Goal: Task Accomplishment & Management: Manage account settings

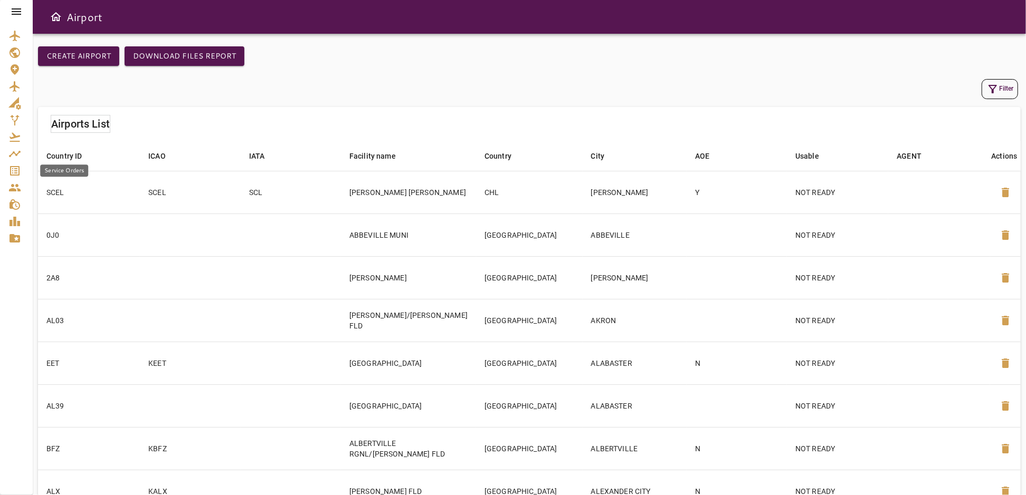
click at [6, 173] on link "Service Orders" at bounding box center [16, 171] width 33 height 17
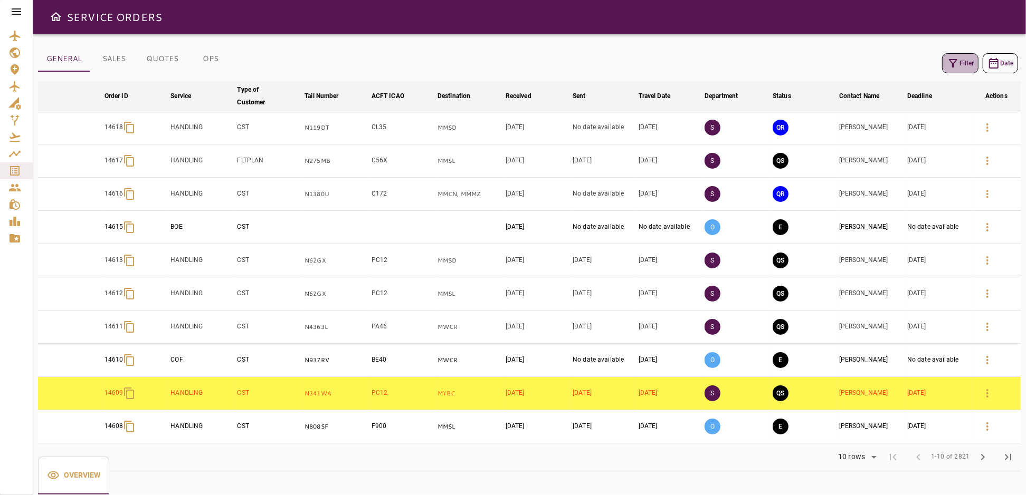
click at [959, 63] on icon "button" at bounding box center [953, 63] width 13 height 13
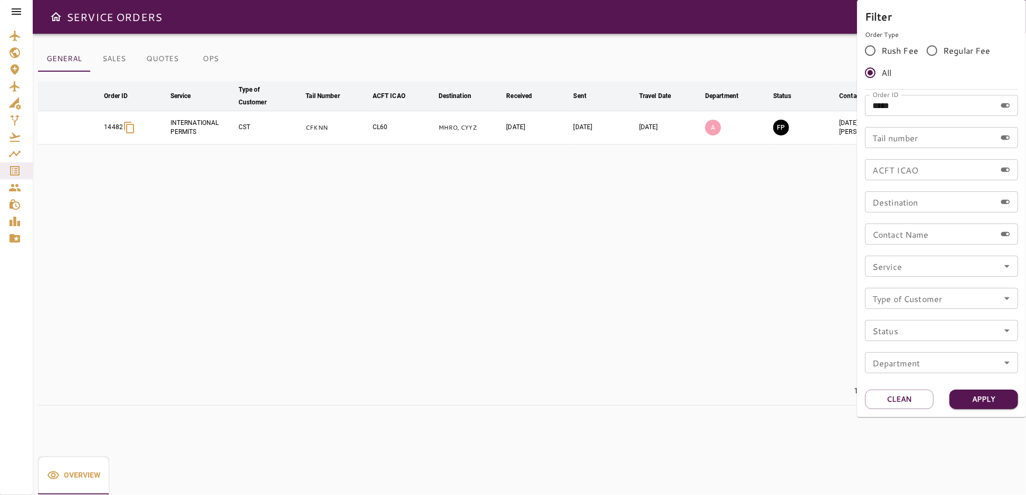
click at [923, 112] on input "*****" at bounding box center [930, 105] width 131 height 21
type input "*"
click at [915, 139] on input "Tail number" at bounding box center [930, 137] width 131 height 21
type input "******"
click at [967, 396] on button "Apply" at bounding box center [983, 400] width 69 height 20
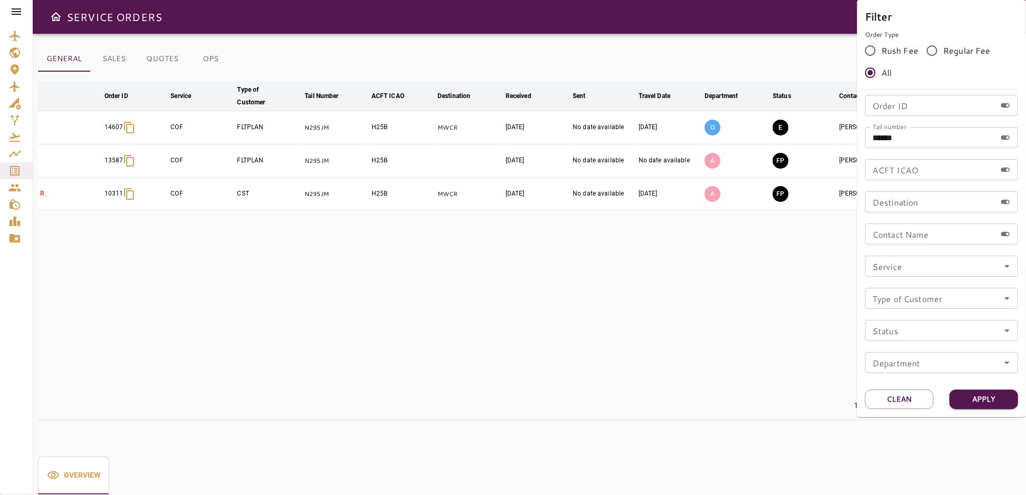
click at [651, 259] on div at bounding box center [513, 247] width 1026 height 495
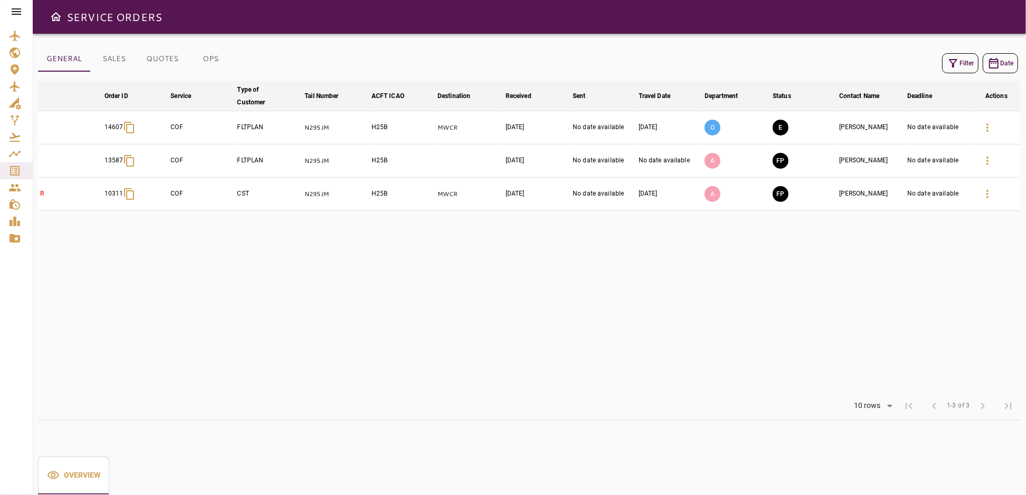
click at [780, 128] on button "E" at bounding box center [781, 128] width 16 height 16
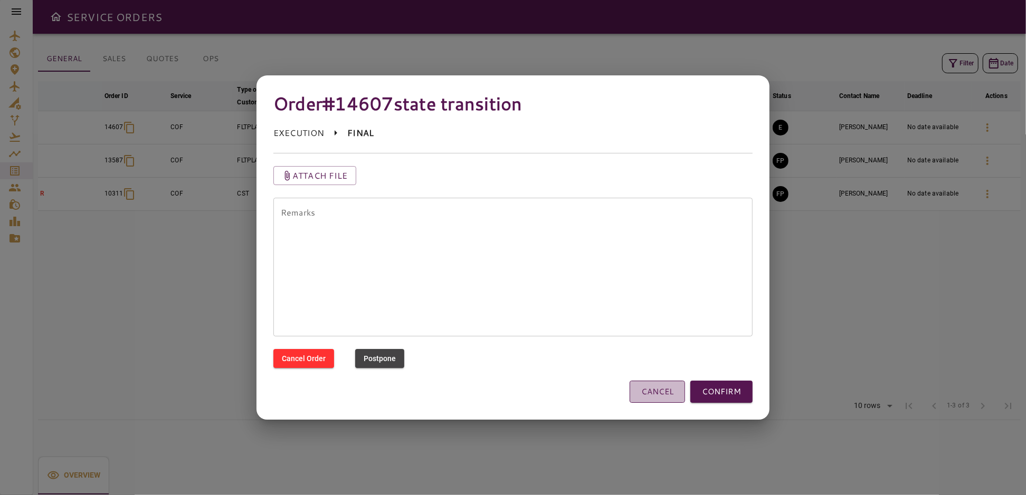
click at [656, 396] on button "CANCEL" at bounding box center [657, 392] width 55 height 22
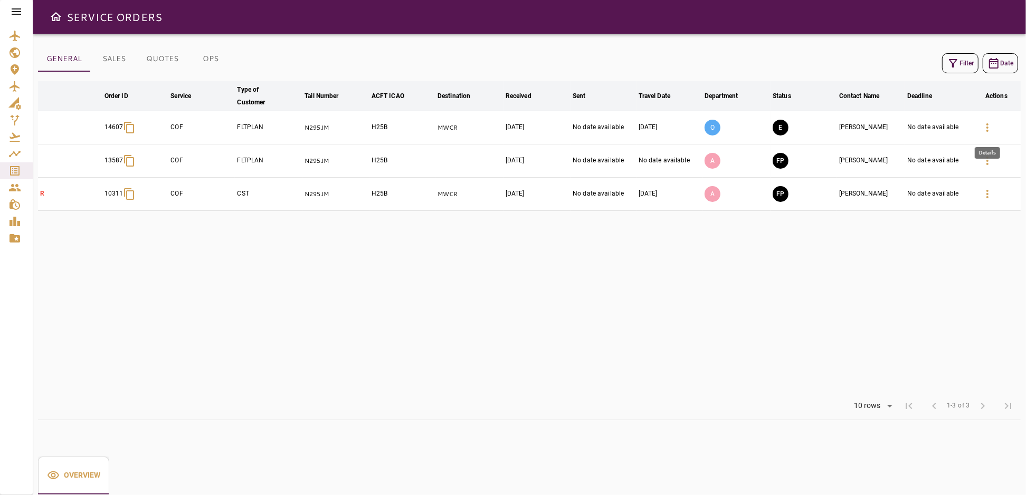
click at [985, 126] on icon "button" at bounding box center [987, 127] width 13 height 13
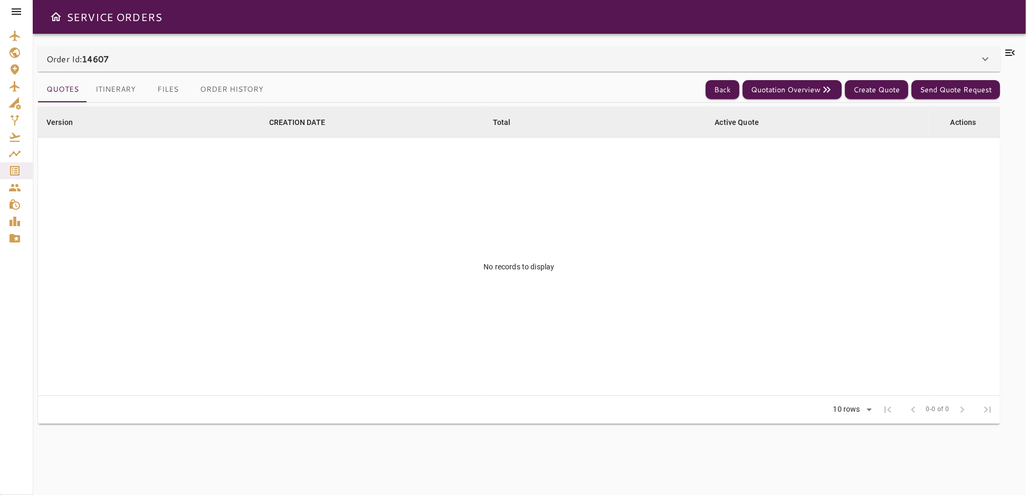
click at [117, 91] on button "Itinerary" at bounding box center [115, 89] width 57 height 25
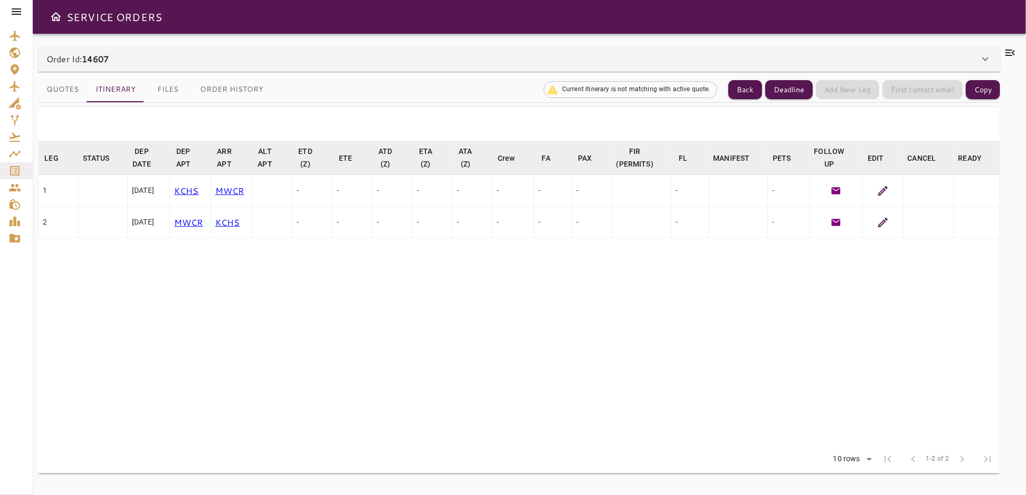
click at [158, 88] on button "Files" at bounding box center [167, 89] width 47 height 25
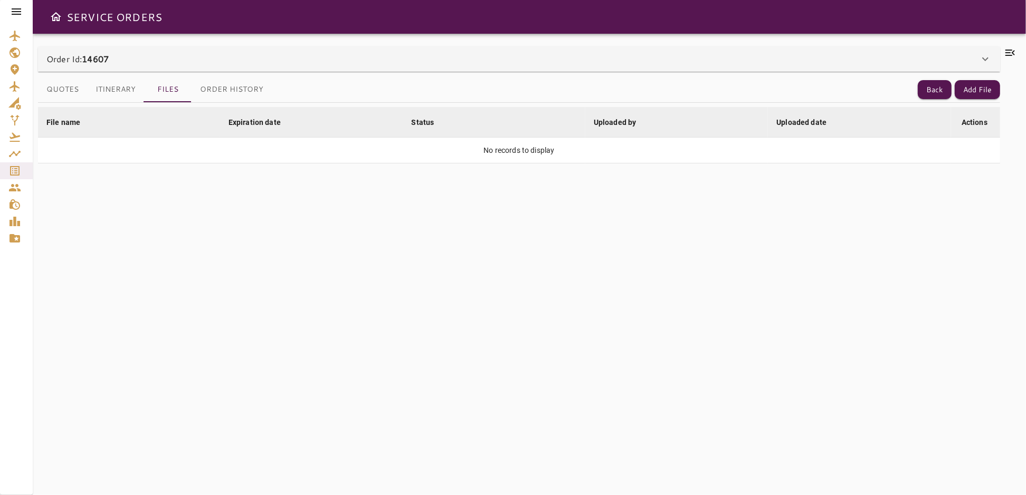
click at [226, 89] on button "Order History" at bounding box center [232, 89] width 80 height 25
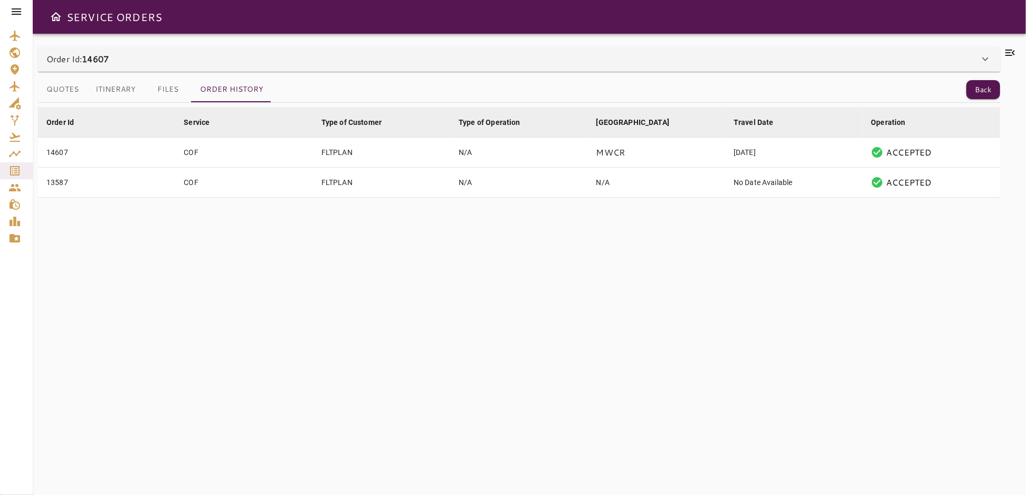
click at [51, 94] on button "Quotes" at bounding box center [62, 89] width 49 height 25
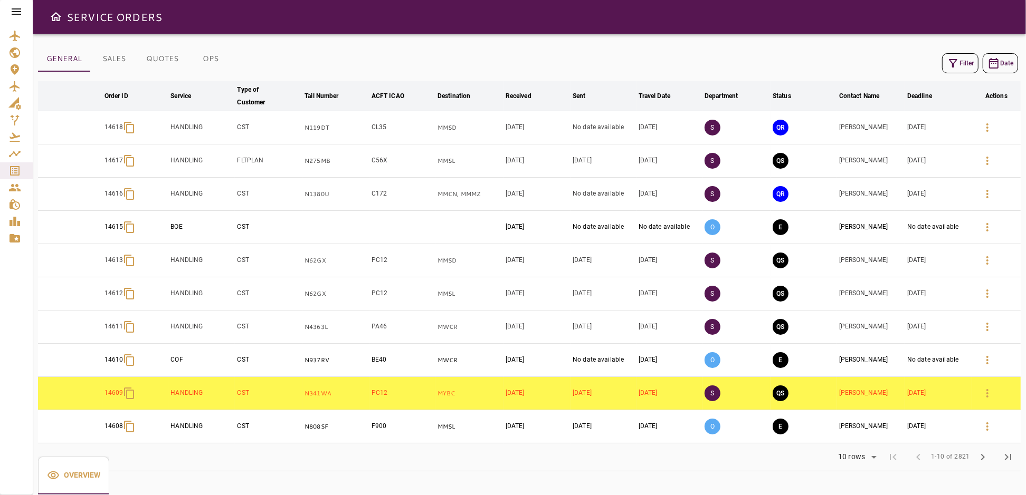
click at [958, 65] on icon "button" at bounding box center [953, 63] width 13 height 13
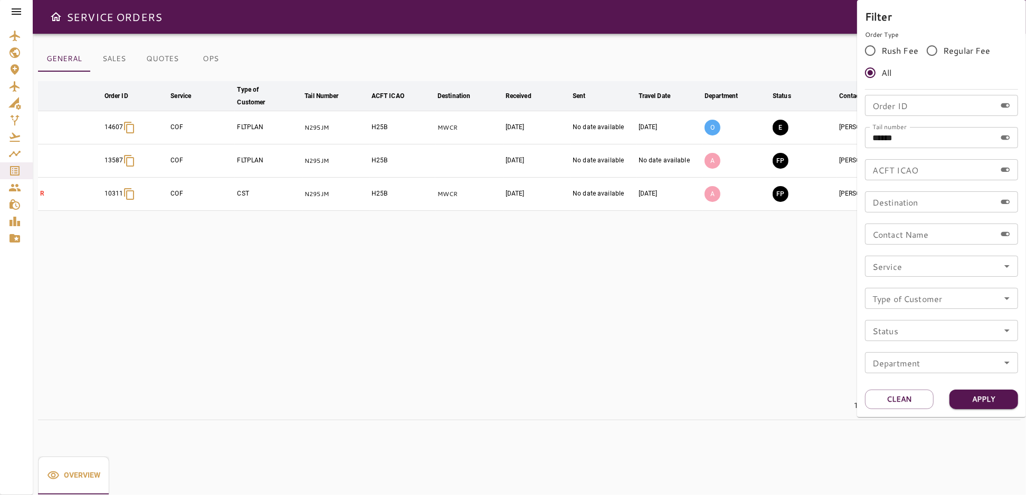
click at [763, 333] on div at bounding box center [513, 247] width 1026 height 495
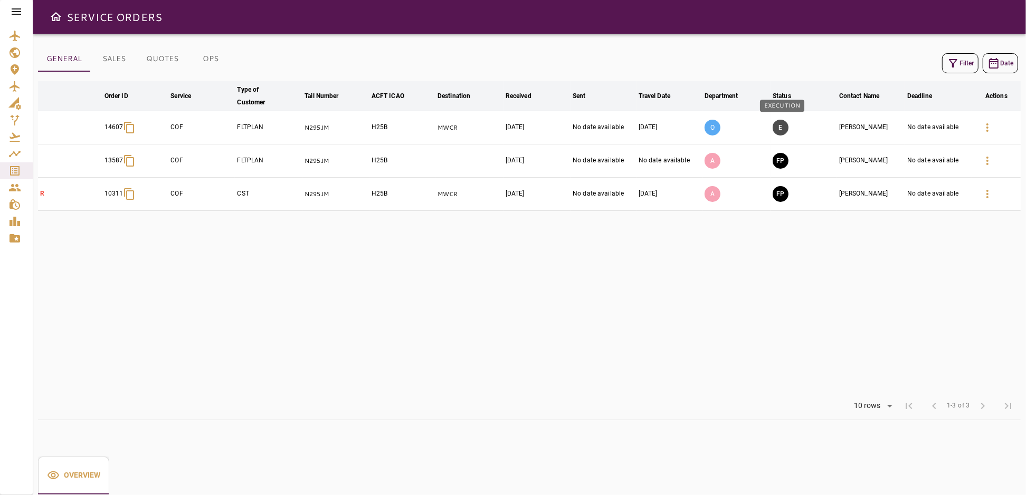
click at [783, 125] on button "E" at bounding box center [781, 128] width 16 height 16
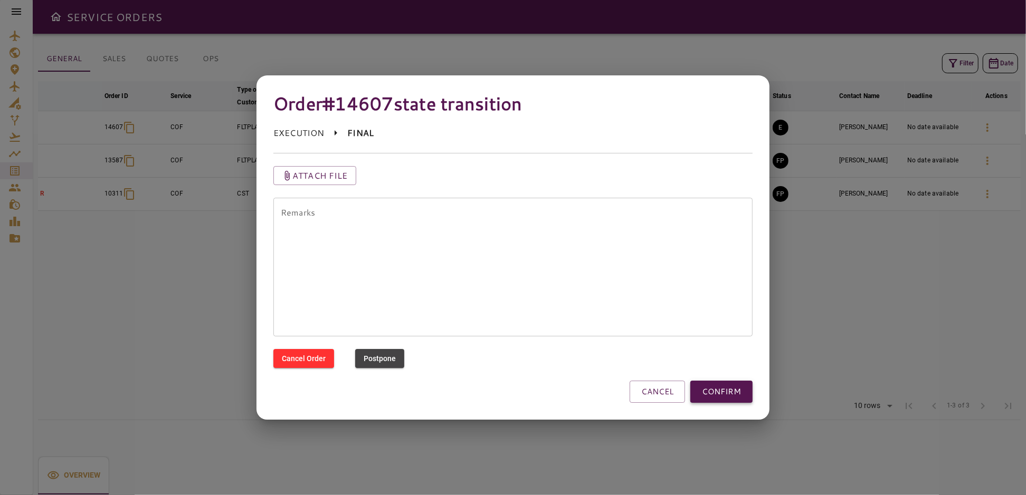
click at [704, 392] on button "CONFIRM" at bounding box center [721, 392] width 62 height 22
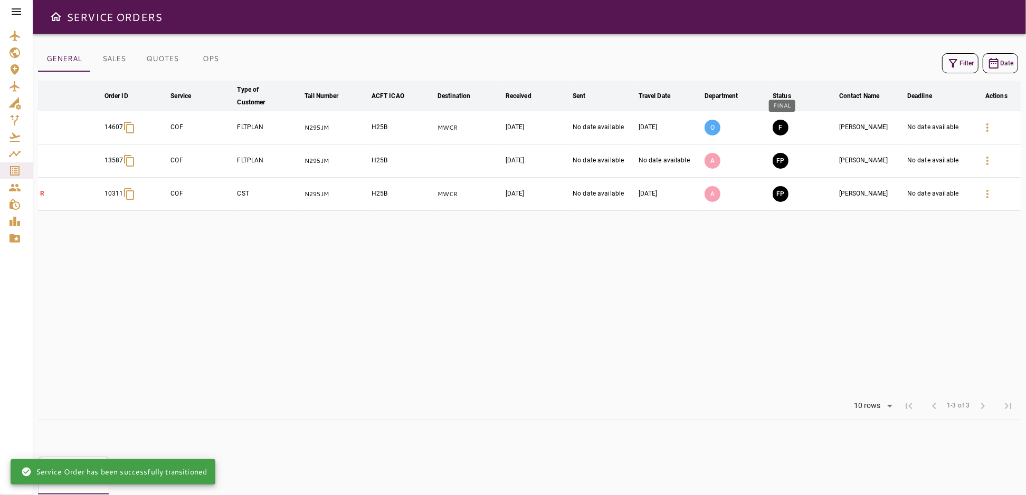
click at [780, 124] on button "F" at bounding box center [781, 128] width 16 height 16
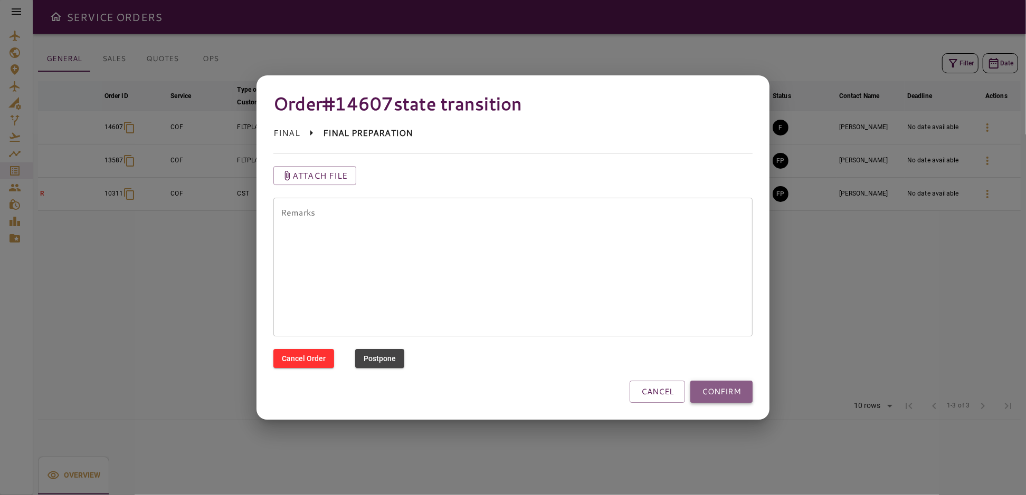
click at [722, 392] on button "CONFIRM" at bounding box center [721, 392] width 62 height 22
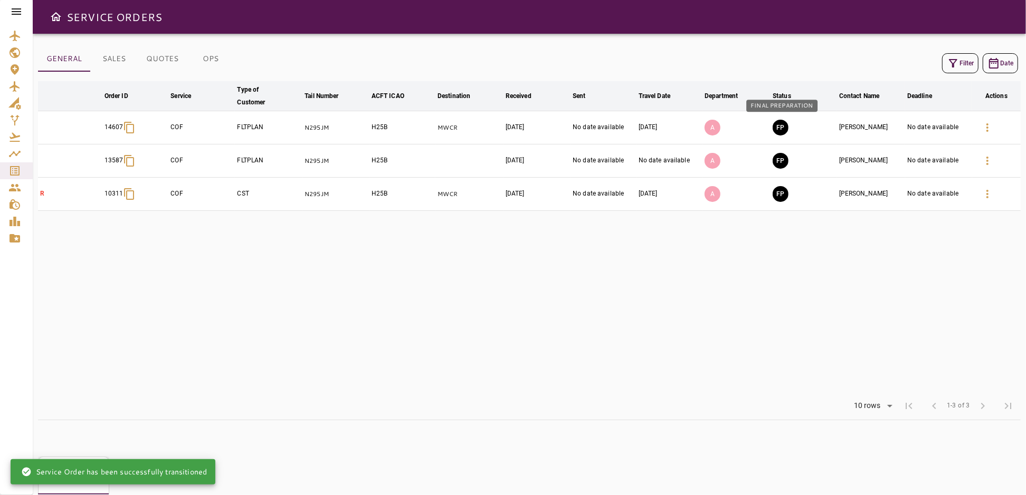
click at [785, 124] on button "FP" at bounding box center [781, 128] width 16 height 16
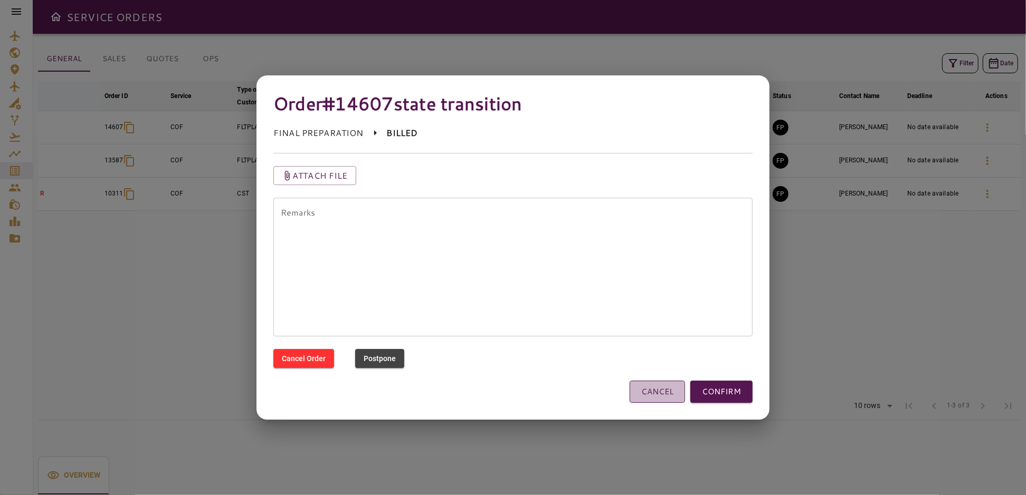
click at [668, 395] on button "CANCEL" at bounding box center [657, 392] width 55 height 22
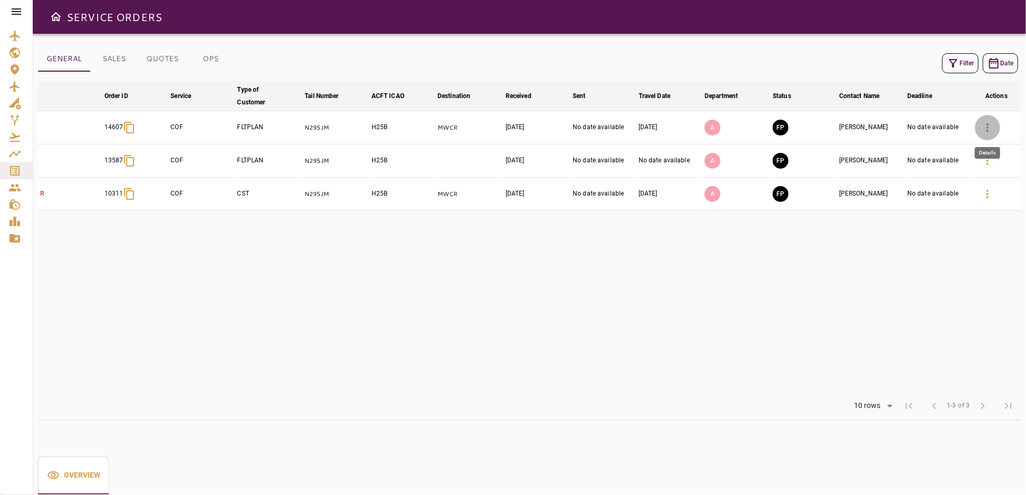
click at [986, 126] on icon "button" at bounding box center [987, 127] width 13 height 13
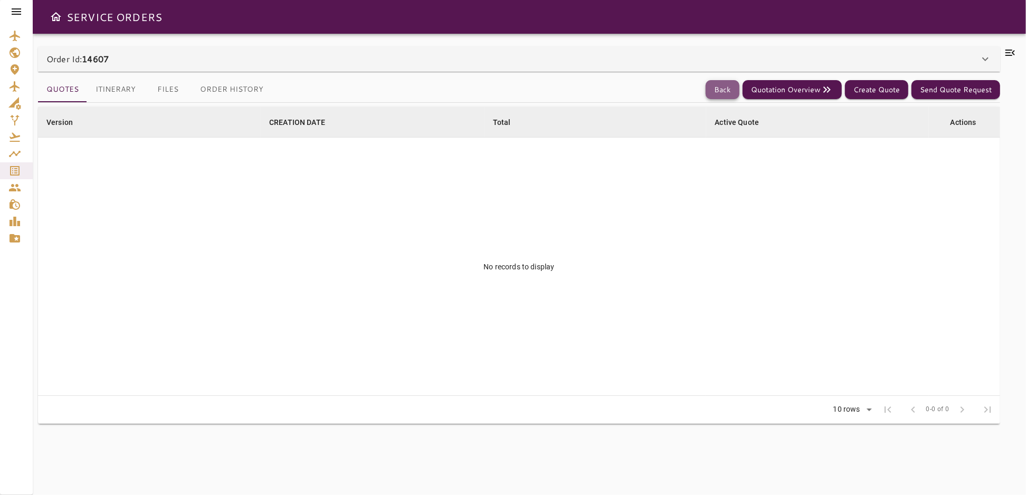
click at [732, 89] on button "Back" at bounding box center [723, 90] width 34 height 20
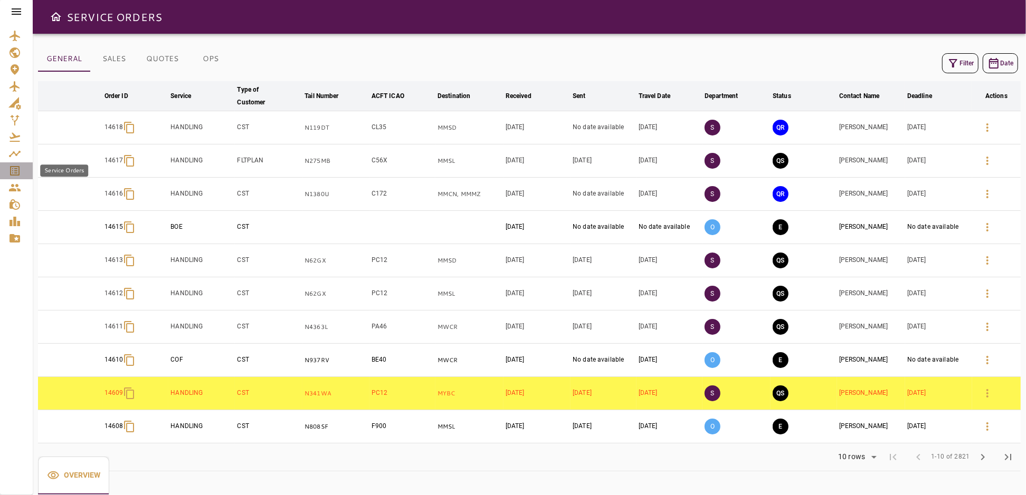
click at [12, 171] on icon "Service Orders" at bounding box center [14, 170] width 9 height 9
click at [16, 14] on icon at bounding box center [16, 11] width 9 height 6
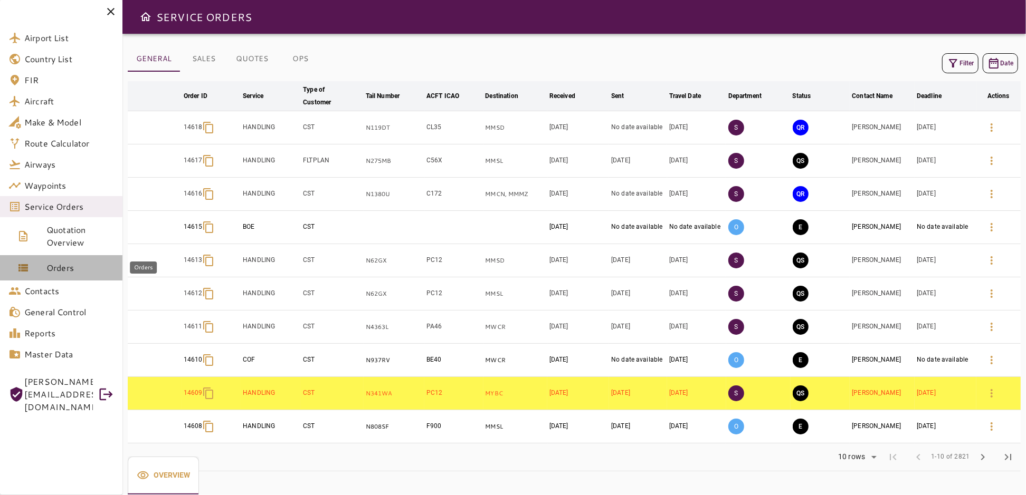
click at [71, 269] on span "Orders" at bounding box center [80, 268] width 68 height 13
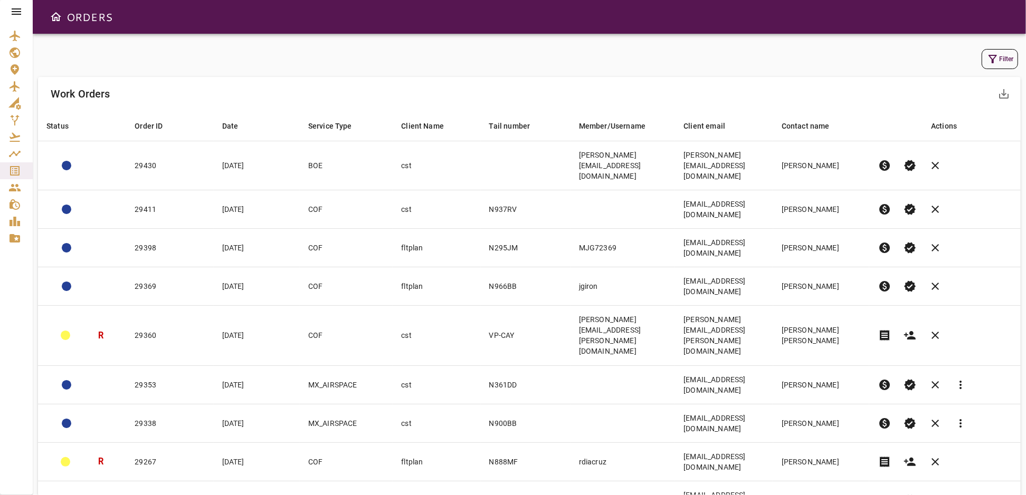
click at [1004, 60] on button "Filter" at bounding box center [999, 59] width 36 height 20
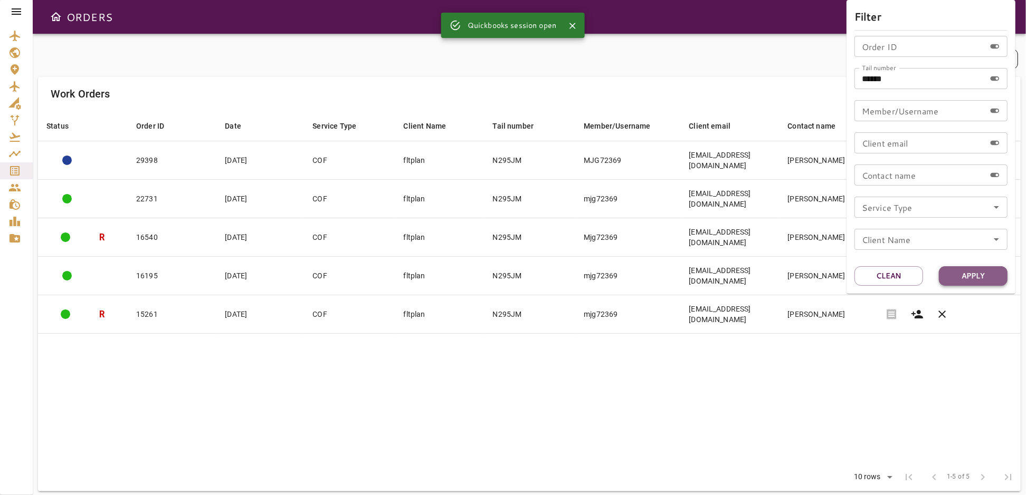
click at [960, 278] on button "Apply" at bounding box center [973, 276] width 69 height 20
click at [749, 345] on div at bounding box center [513, 247] width 1026 height 495
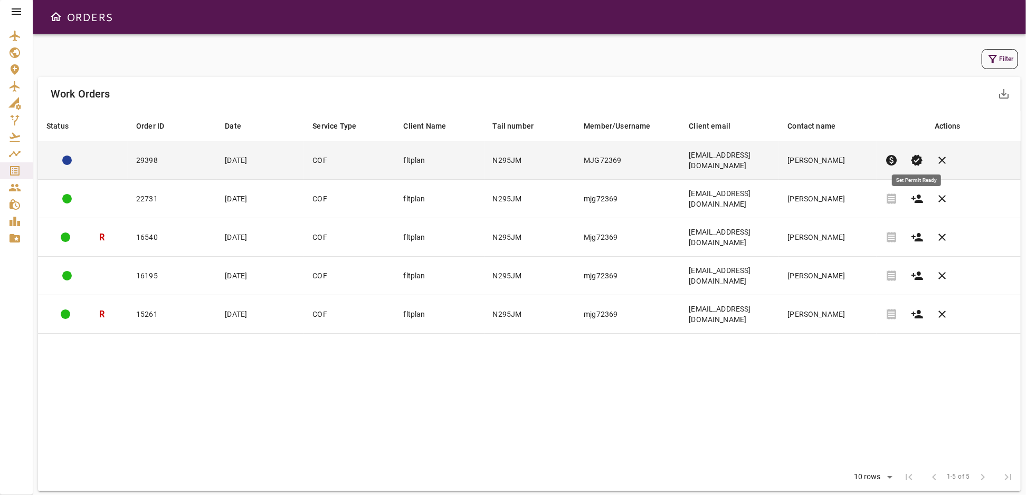
click at [917, 154] on span "verified" at bounding box center [917, 160] width 13 height 13
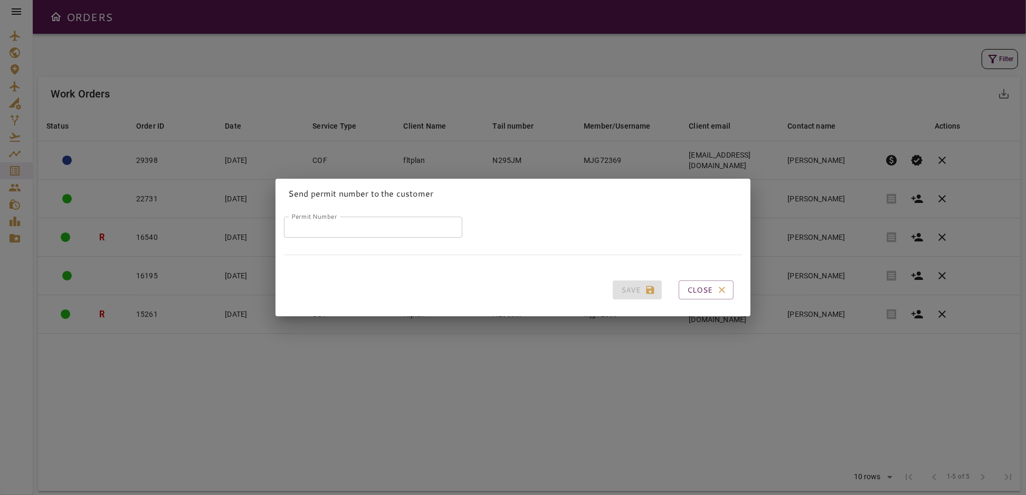
click at [354, 227] on input "Permit Number" at bounding box center [373, 227] width 178 height 21
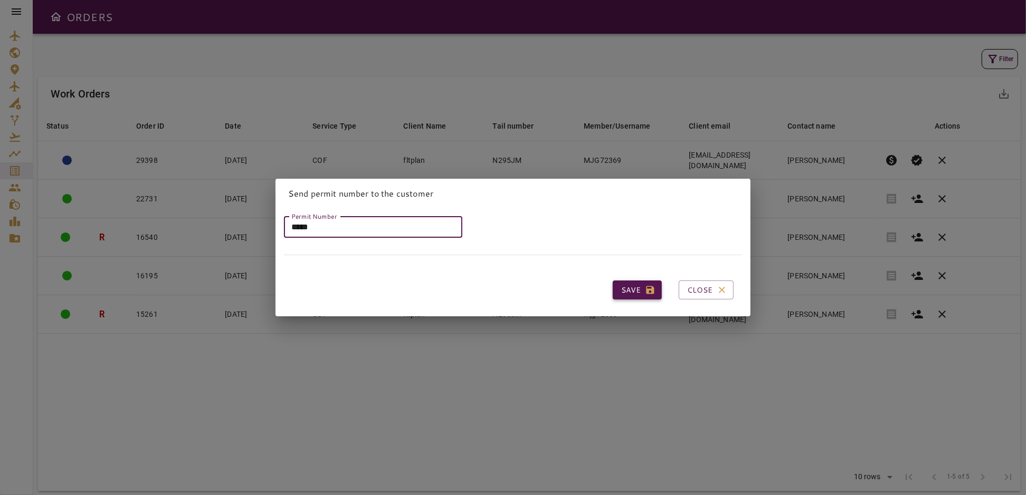
type input "*****"
click at [630, 287] on button "Save" at bounding box center [637, 291] width 49 height 20
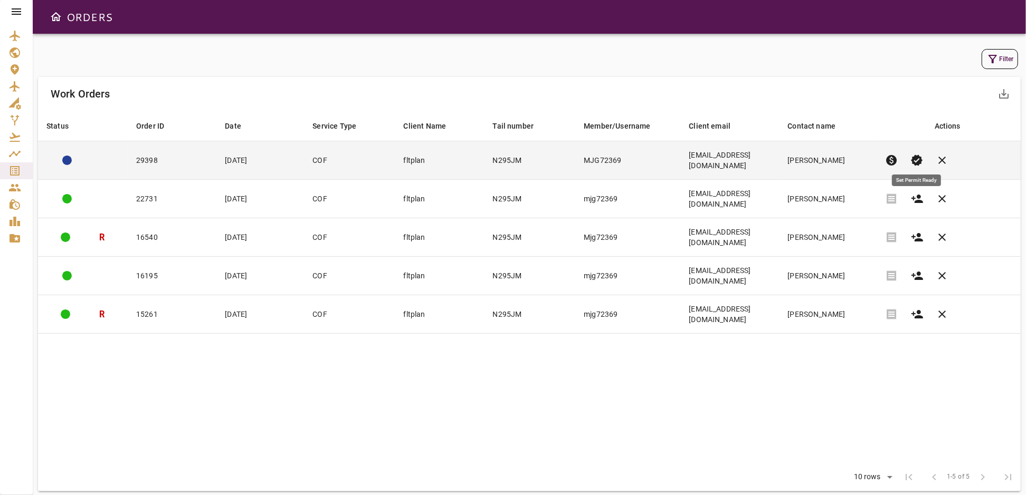
click at [918, 154] on span "verified" at bounding box center [917, 160] width 13 height 13
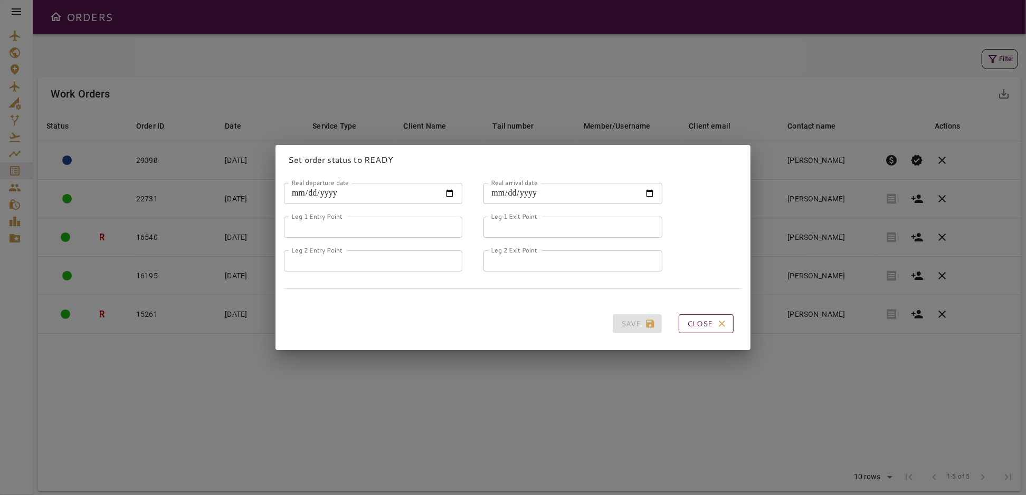
click at [717, 320] on icon "button" at bounding box center [722, 324] width 11 height 11
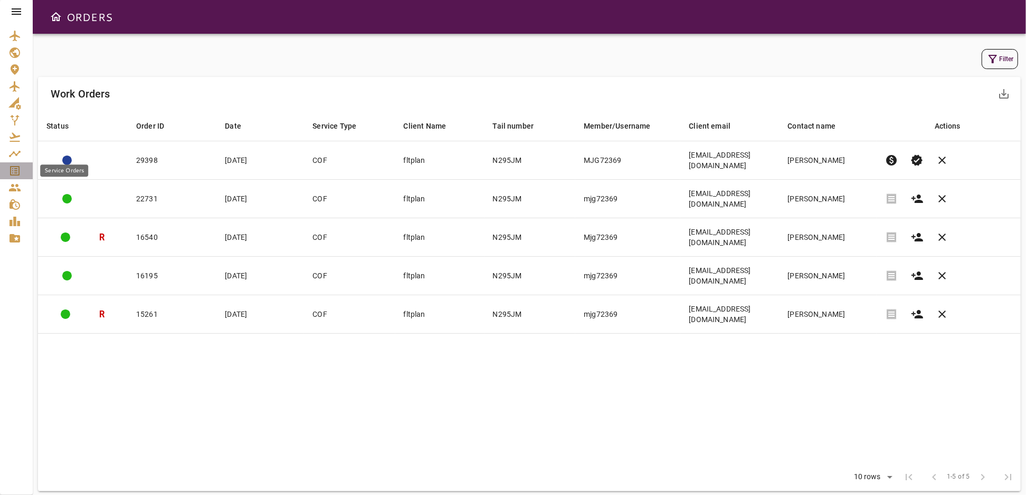
click at [13, 173] on icon "Service Orders" at bounding box center [14, 170] width 9 height 9
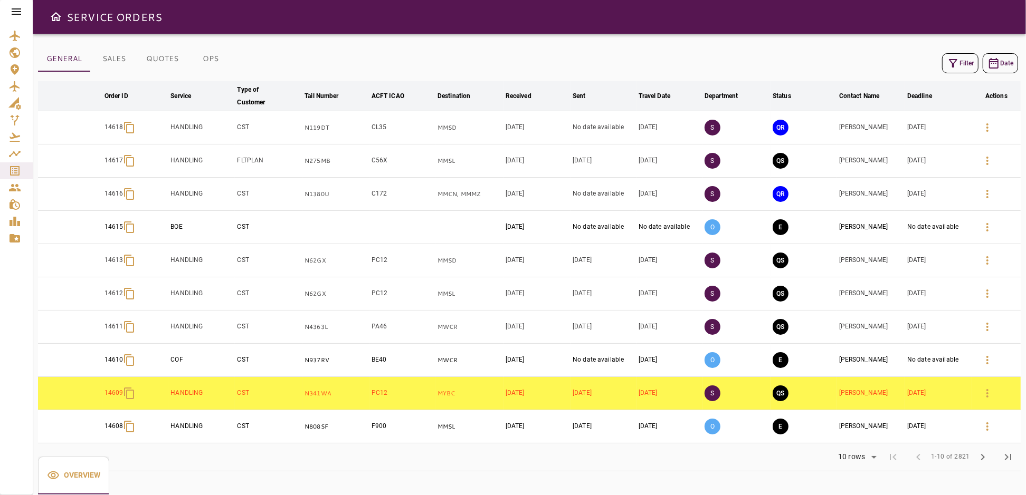
click at [970, 58] on button "Filter" at bounding box center [960, 63] width 36 height 20
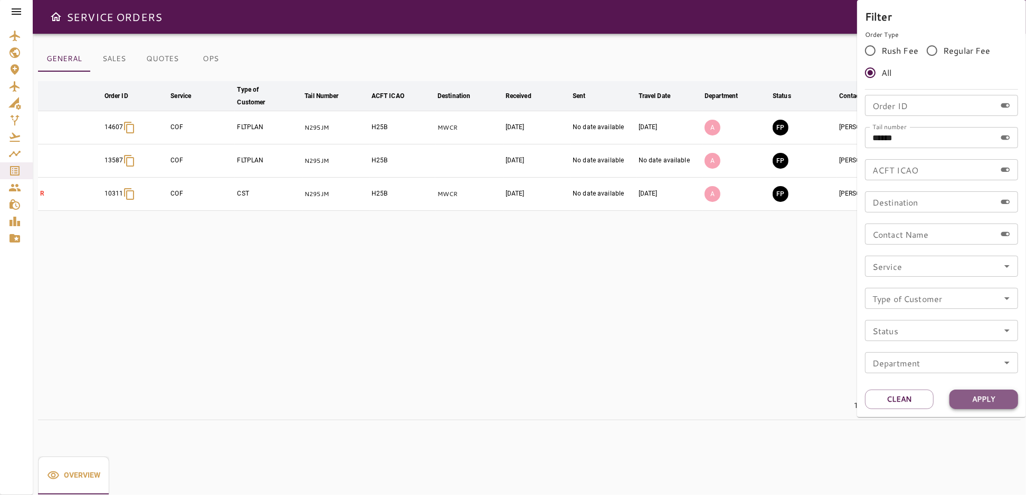
click at [992, 402] on button "Apply" at bounding box center [983, 400] width 69 height 20
click at [775, 320] on div at bounding box center [513, 247] width 1026 height 495
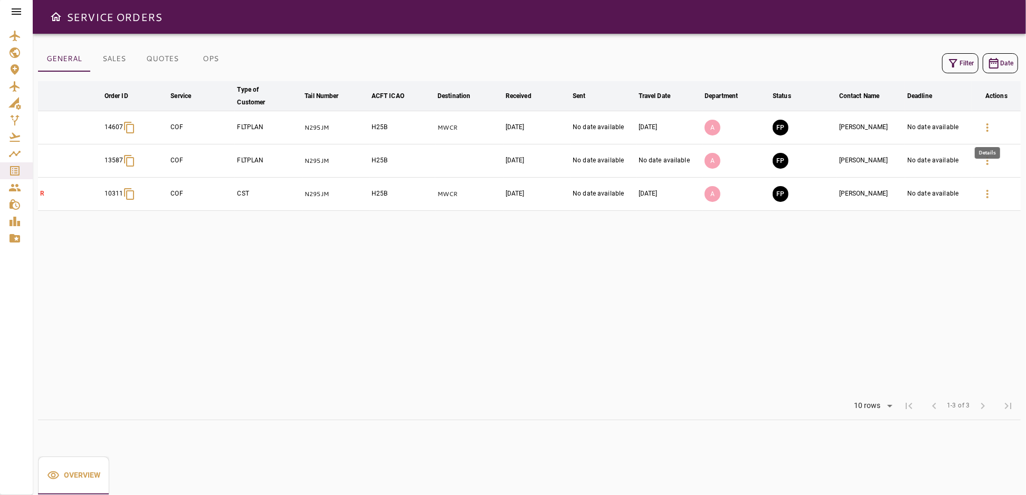
click at [987, 123] on icon "button" at bounding box center [987, 127] width 2 height 8
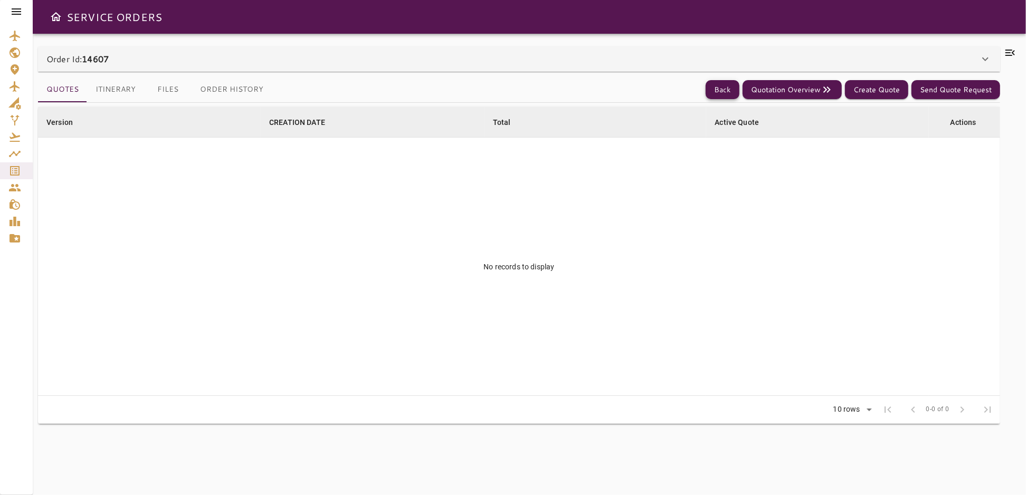
click at [731, 88] on button "Back" at bounding box center [723, 90] width 34 height 20
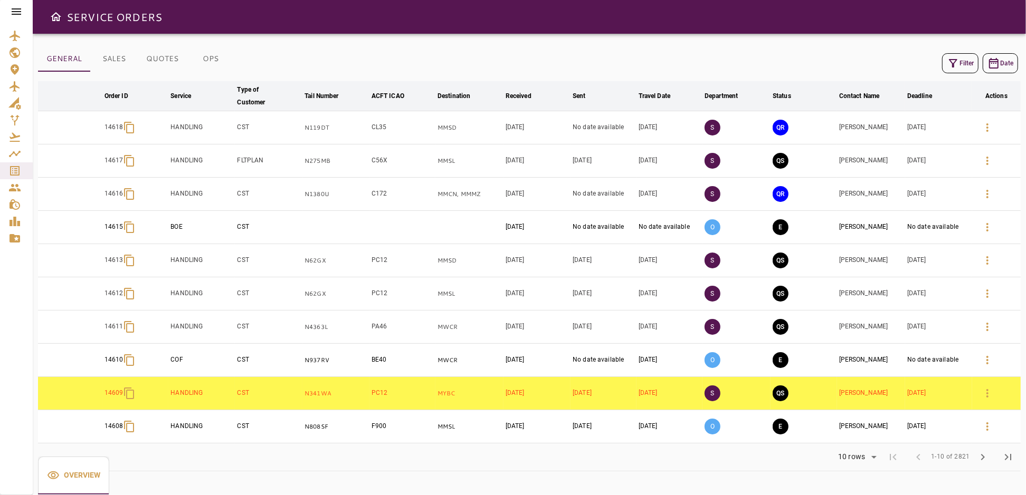
click at [964, 61] on button "Filter" at bounding box center [960, 63] width 36 height 20
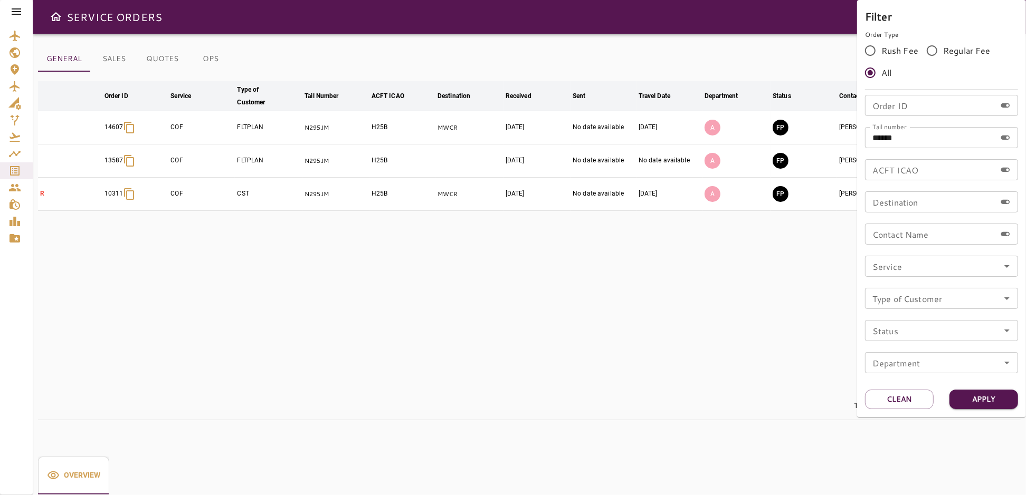
click at [818, 265] on div at bounding box center [513, 247] width 1026 height 495
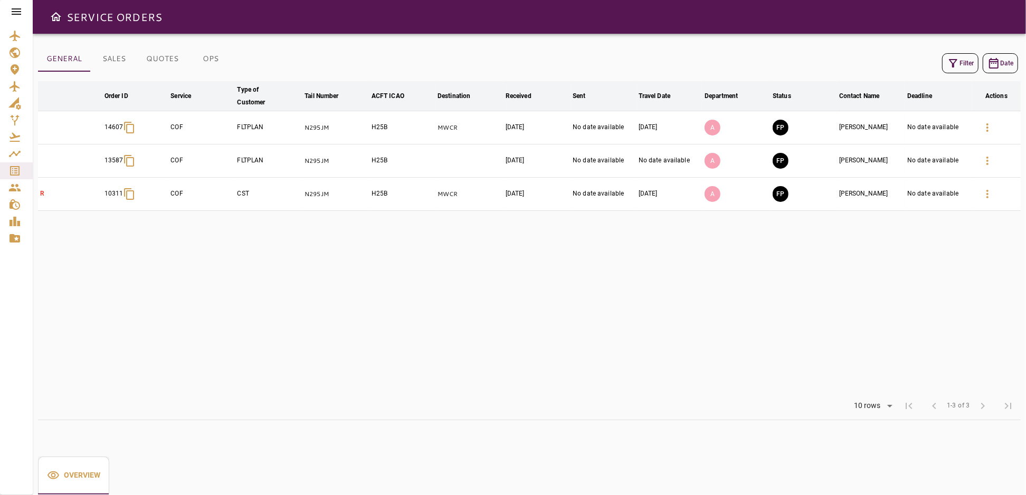
click at [744, 62] on div "Filter Date" at bounding box center [529, 63] width 983 height 25
click at [51, 16] on icon "Open drawer" at bounding box center [56, 16] width 11 height 9
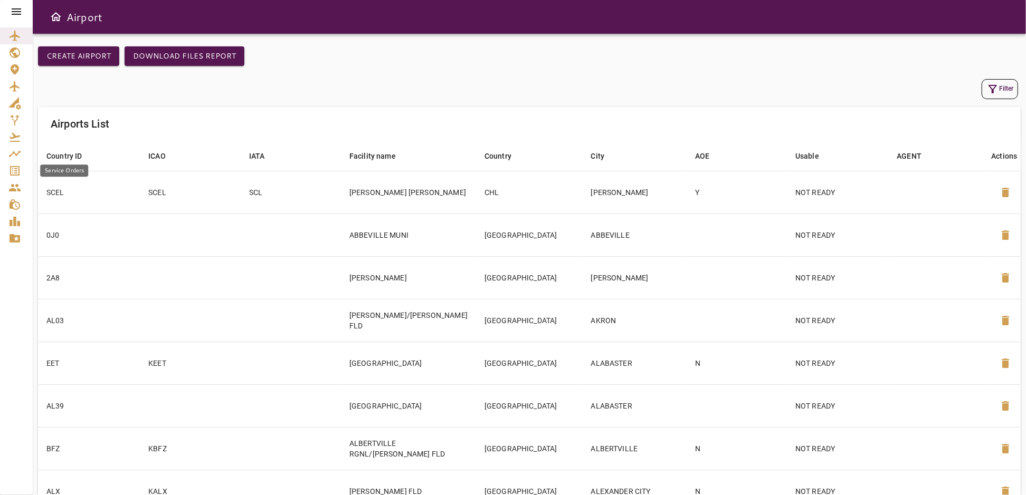
click at [15, 166] on icon "Service Orders" at bounding box center [14, 170] width 9 height 9
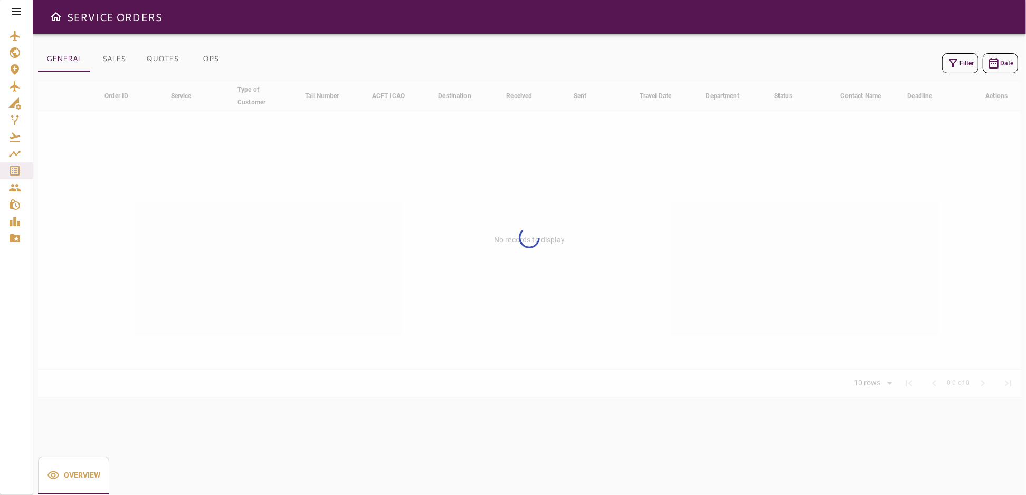
click at [957, 63] on icon "button" at bounding box center [953, 63] width 13 height 13
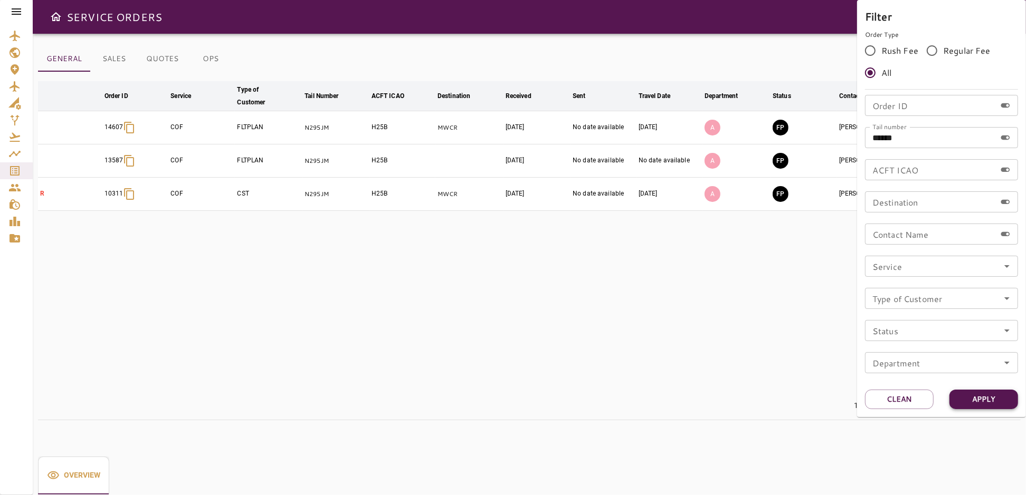
click at [1001, 395] on button "Apply" at bounding box center [983, 400] width 69 height 20
click at [745, 303] on div at bounding box center [513, 247] width 1026 height 495
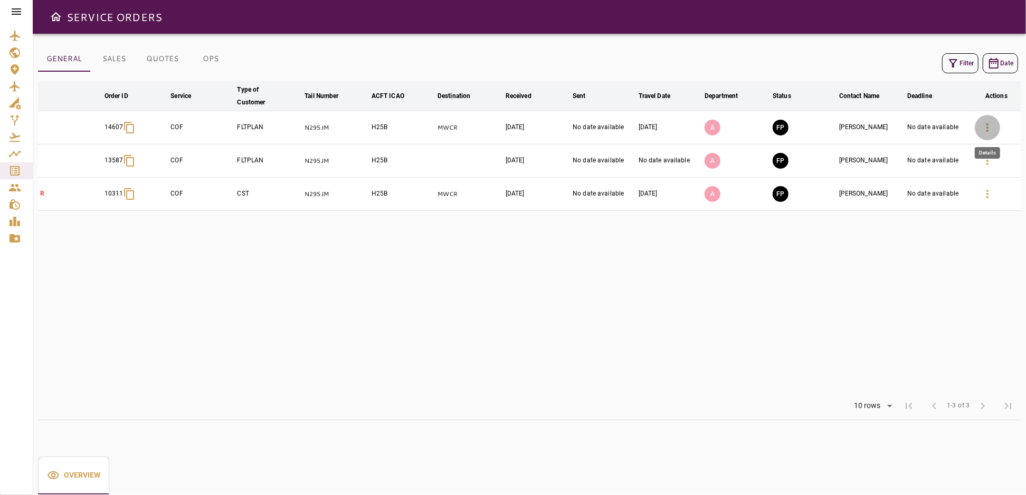
click at [988, 126] on icon "button" at bounding box center [987, 127] width 13 height 13
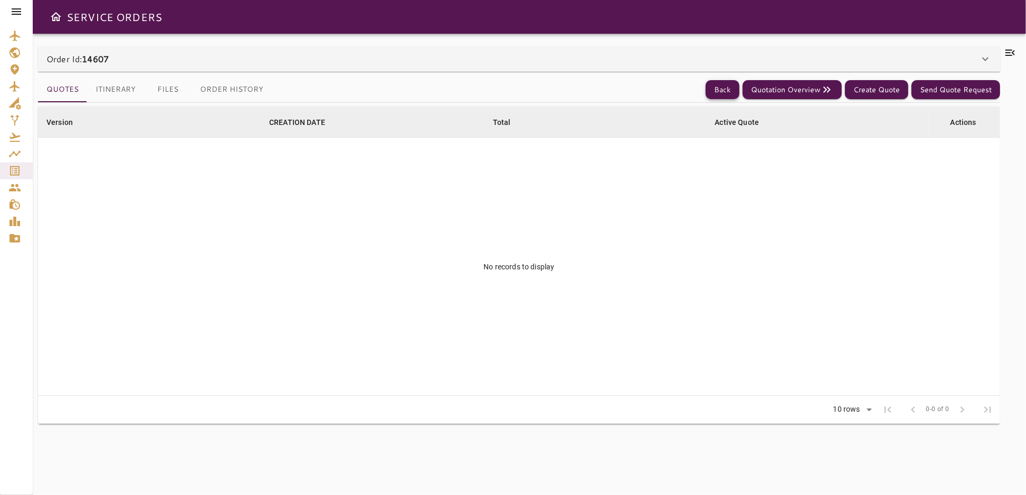
click at [714, 89] on button "Back" at bounding box center [723, 90] width 34 height 20
